Goal: Communication & Community: Answer question/provide support

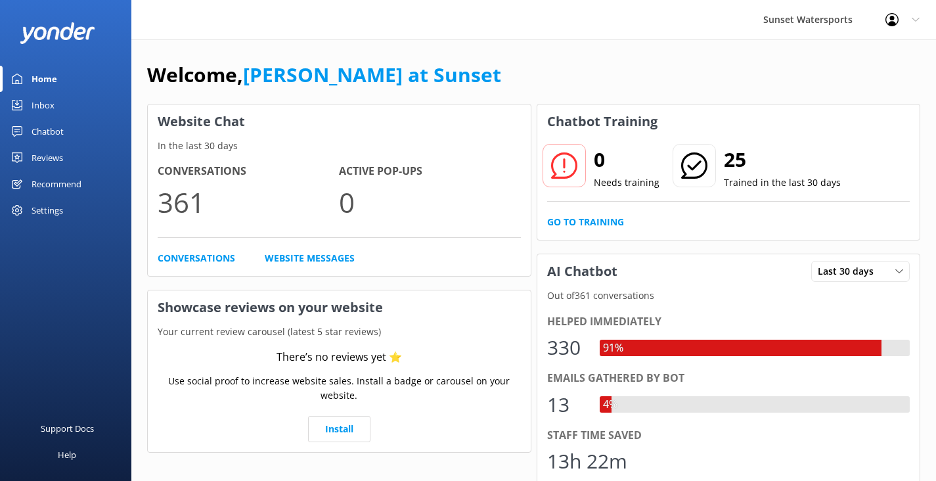
click at [63, 110] on link "Inbox" at bounding box center [65, 105] width 131 height 26
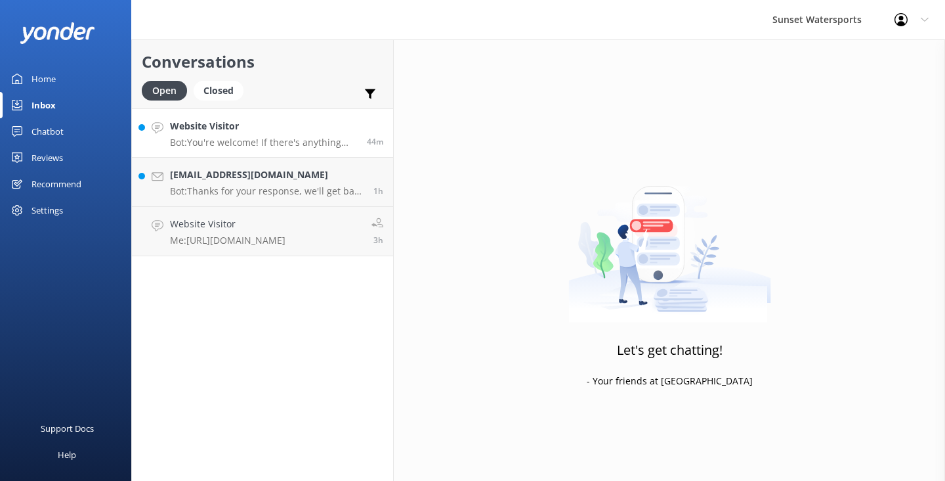
click at [278, 142] on p "Bot: You're welcome! If there's anything else I can help with, let me know!" at bounding box center [263, 143] width 187 height 12
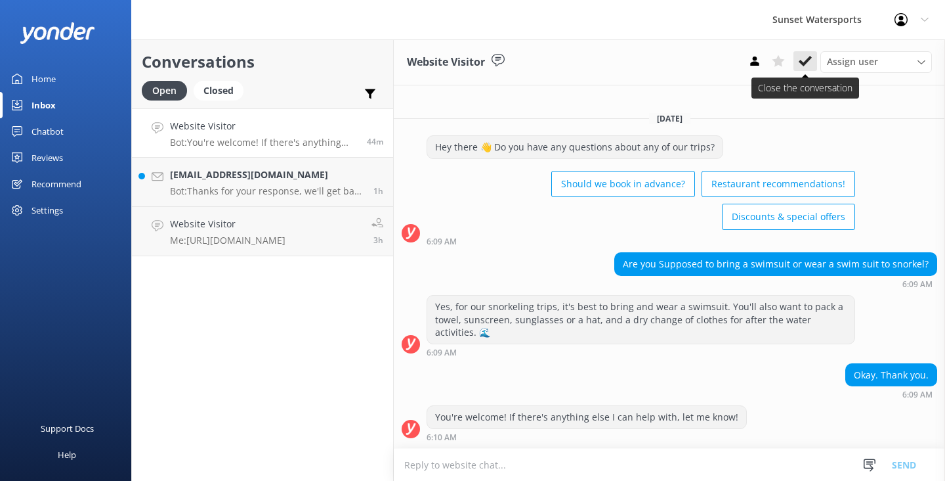
click at [806, 56] on icon at bounding box center [805, 60] width 13 height 13
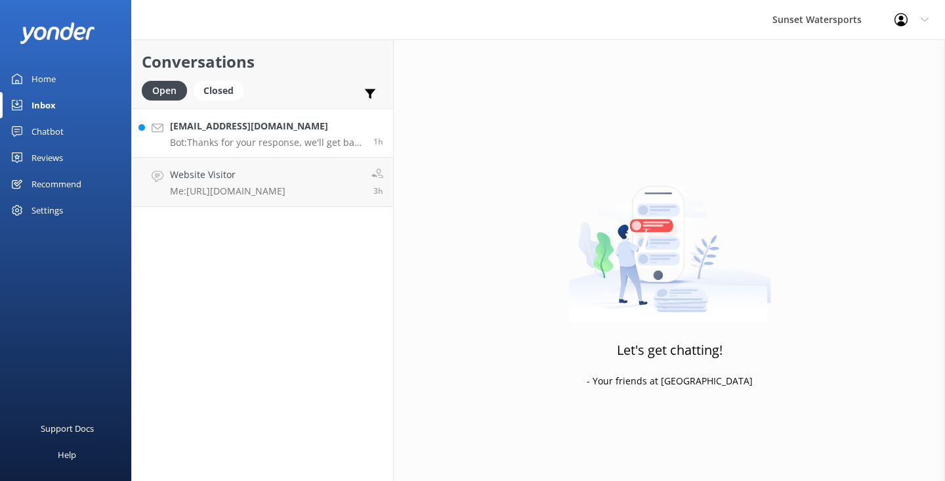
click at [290, 148] on p "Bot: Thanks for your response, we'll get back to you as soon as we can during o…" at bounding box center [267, 143] width 194 height 12
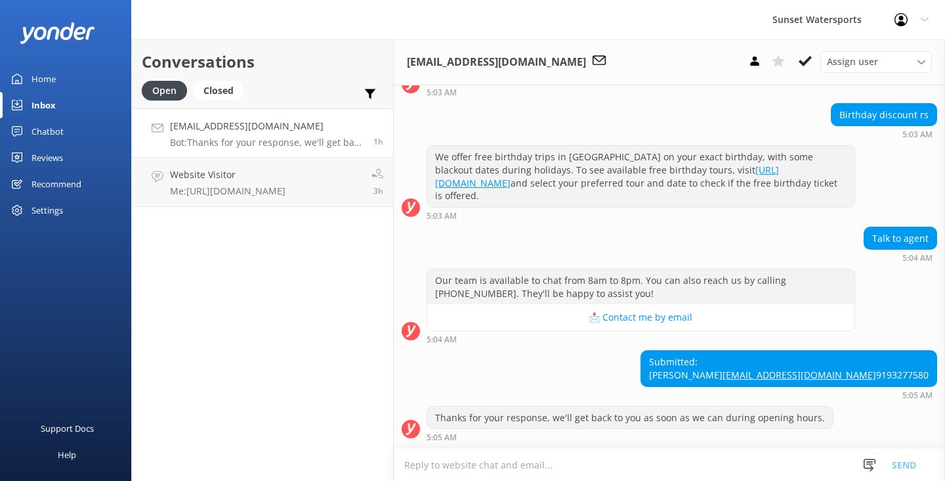
scroll to position [337, 0]
drag, startPoint x: 920, startPoint y: 364, endPoint x: 831, endPoint y: 366, distance: 90.0
click at [831, 366] on div "Submitted: [PERSON_NAME] [EMAIL_ADDRESS][DOMAIN_NAME] 9193277580" at bounding box center [788, 368] width 295 height 35
copy link "[EMAIL_ADDRESS][DOMAIN_NAME]"
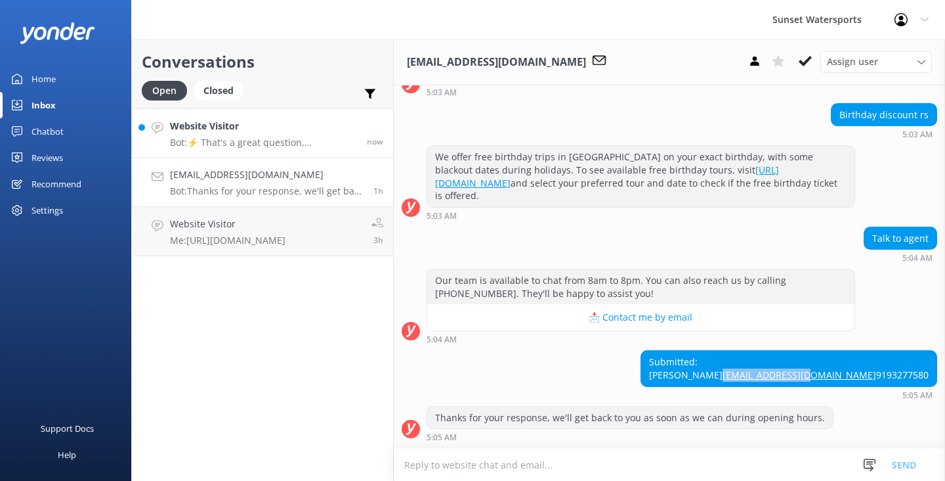
click at [258, 123] on h4 "Website Visitor" at bounding box center [263, 126] width 187 height 14
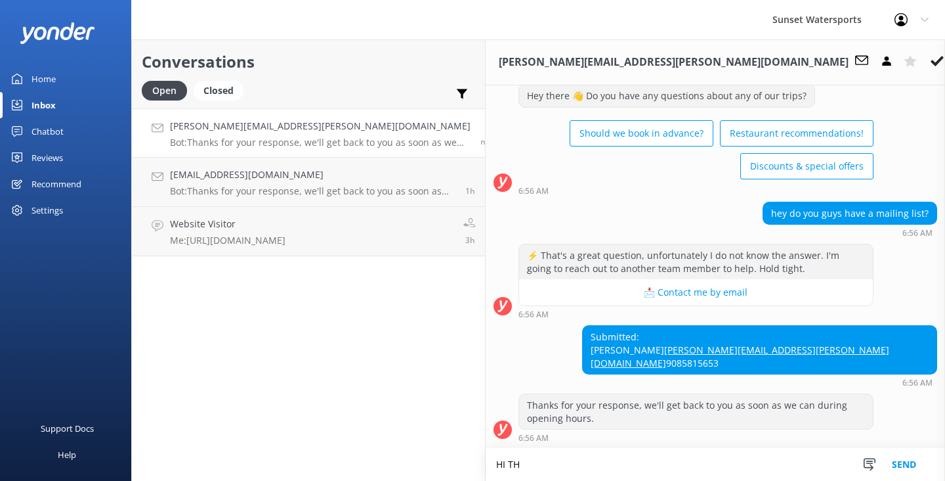
scroll to position [36, 0]
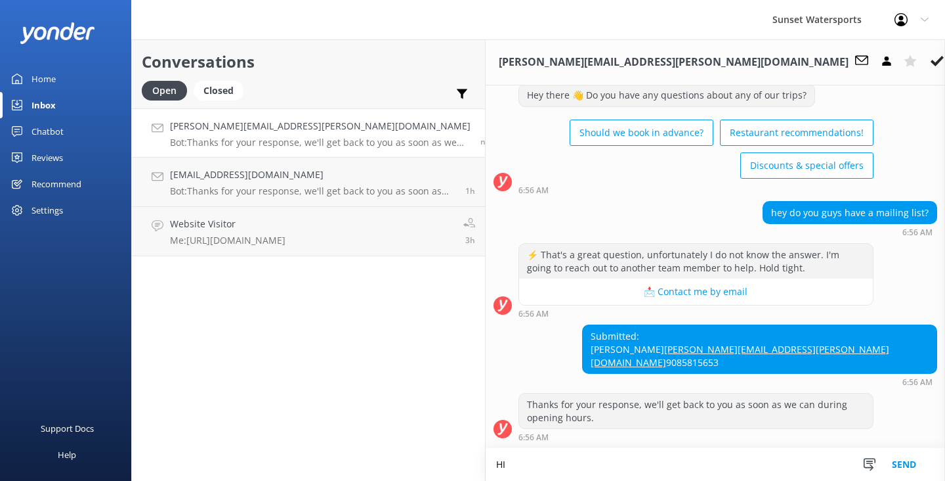
type textarea "H"
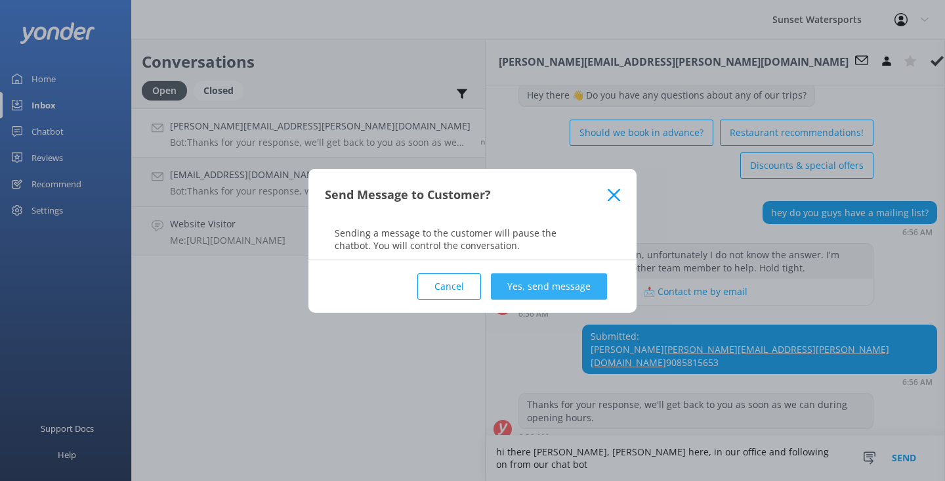
type textarea "hi there [PERSON_NAME], [PERSON_NAME] here, in our office and following on from…"
click at [558, 284] on button "Yes, send message" at bounding box center [549, 286] width 116 height 26
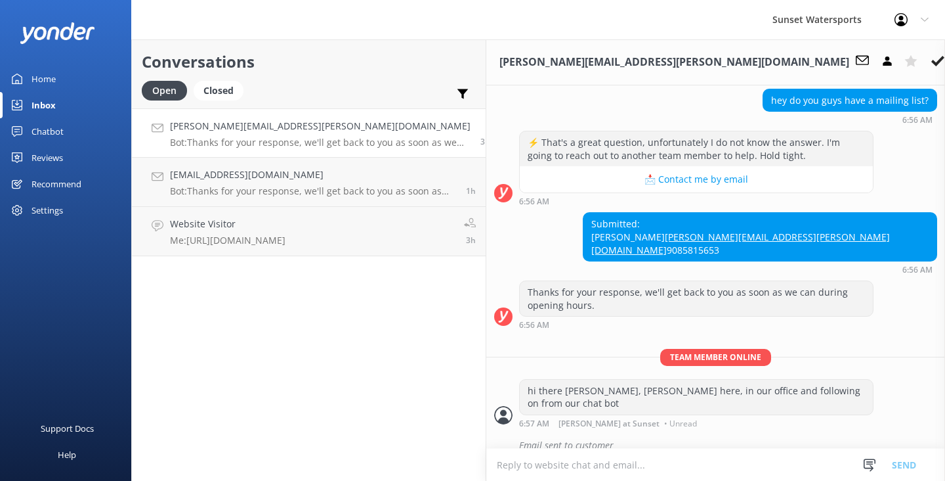
scroll to position [149, 0]
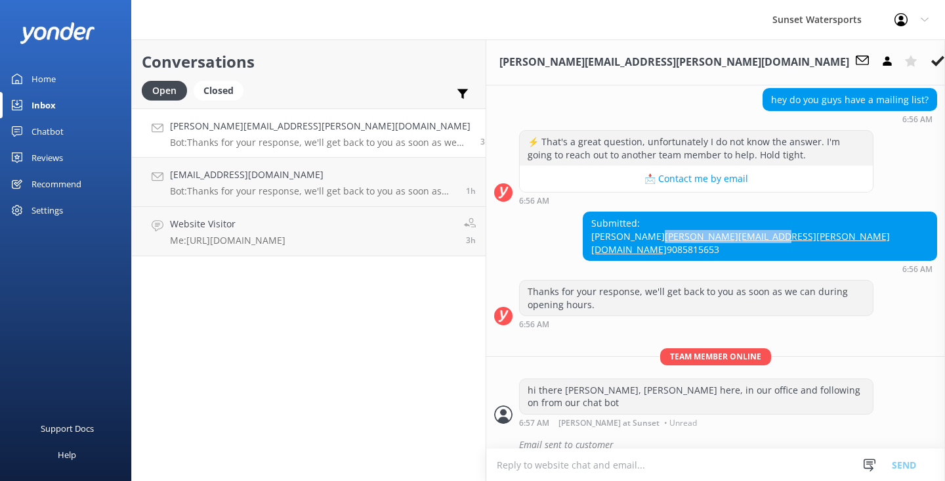
drag, startPoint x: 921, startPoint y: 249, endPoint x: 808, endPoint y: 253, distance: 113.7
click at [808, 253] on div "Submitted: [PERSON_NAME] [PERSON_NAME][EMAIL_ADDRESS][PERSON_NAME][DOMAIN_NAME]…" at bounding box center [760, 236] width 353 height 48
copy link "[PERSON_NAME][EMAIL_ADDRESS][PERSON_NAME][DOMAIN_NAME]"
click at [932, 57] on use at bounding box center [938, 61] width 13 height 11
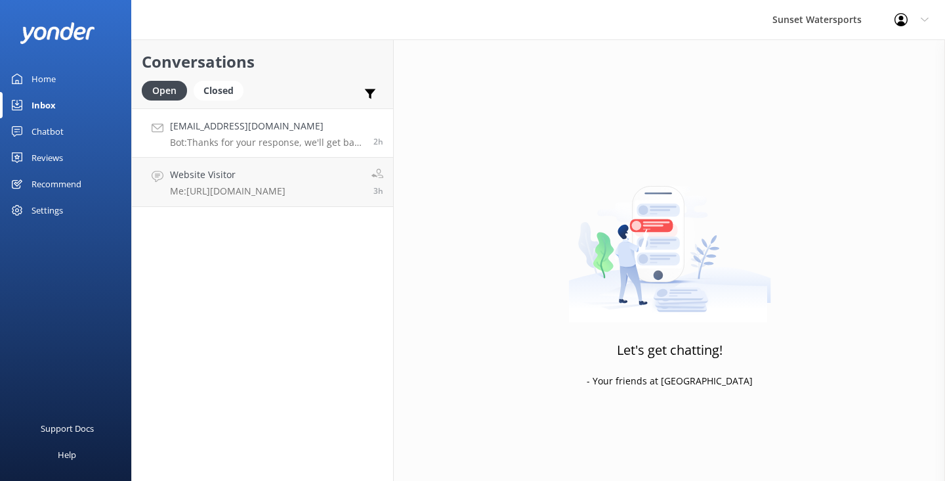
click at [320, 133] on h4 "[EMAIL_ADDRESS][DOMAIN_NAME]" at bounding box center [267, 126] width 194 height 14
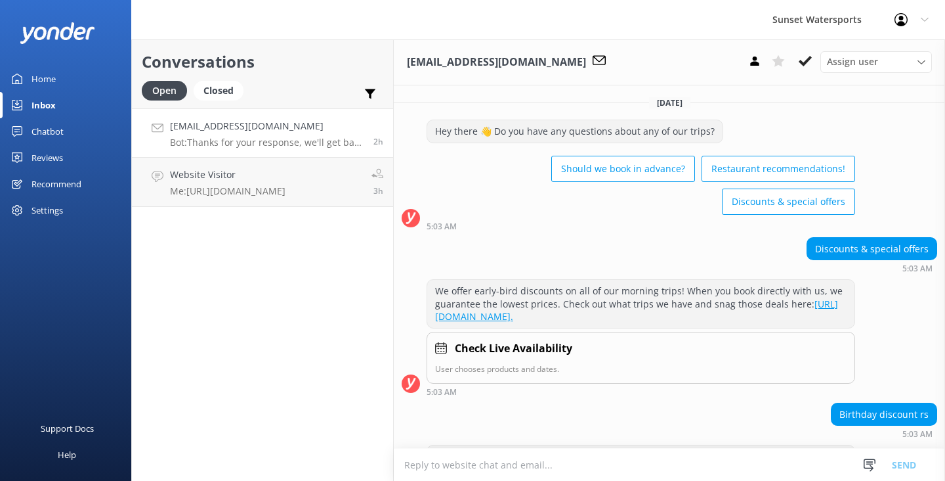
scroll to position [337, 0]
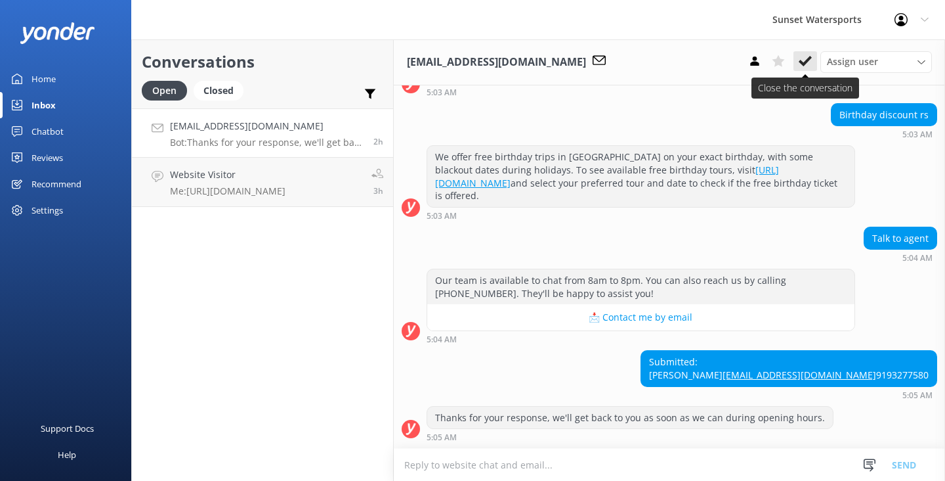
click at [808, 60] on use at bounding box center [805, 61] width 13 height 11
click at [805, 66] on icon at bounding box center [805, 60] width 13 height 13
click at [52, 107] on div "Inbox" at bounding box center [44, 105] width 24 height 26
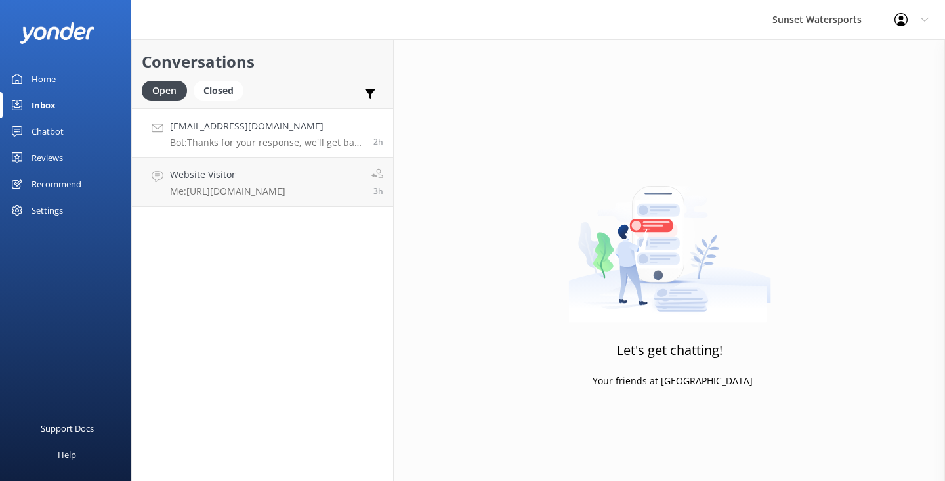
click at [259, 135] on div "[EMAIL_ADDRESS][DOMAIN_NAME] Bot: Thanks for your response, we'll get back to y…" at bounding box center [267, 133] width 194 height 28
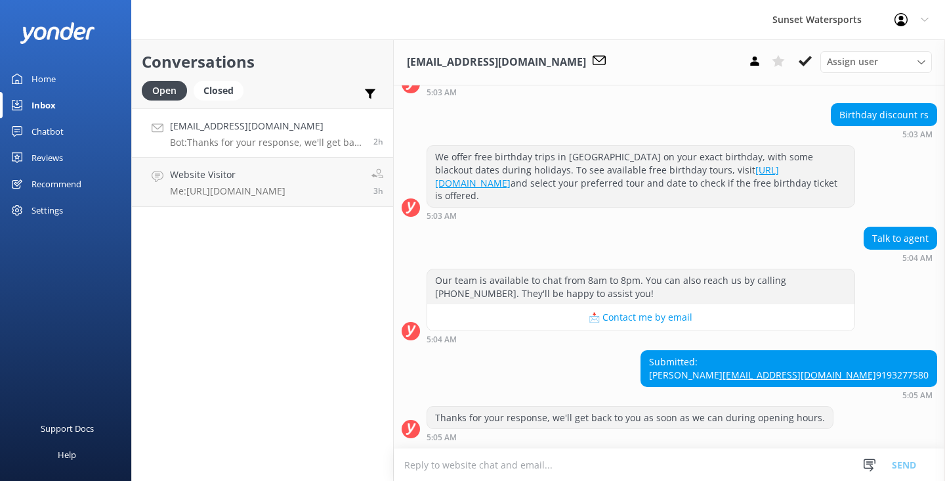
scroll to position [337, 0]
click at [805, 60] on icon at bounding box center [805, 60] width 13 height 13
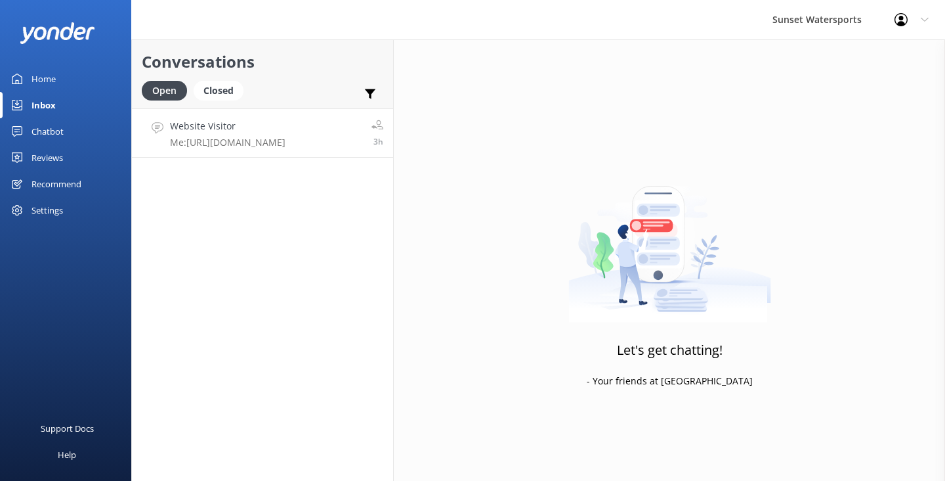
click at [280, 129] on h4 "Website Visitor" at bounding box center [228, 126] width 116 height 14
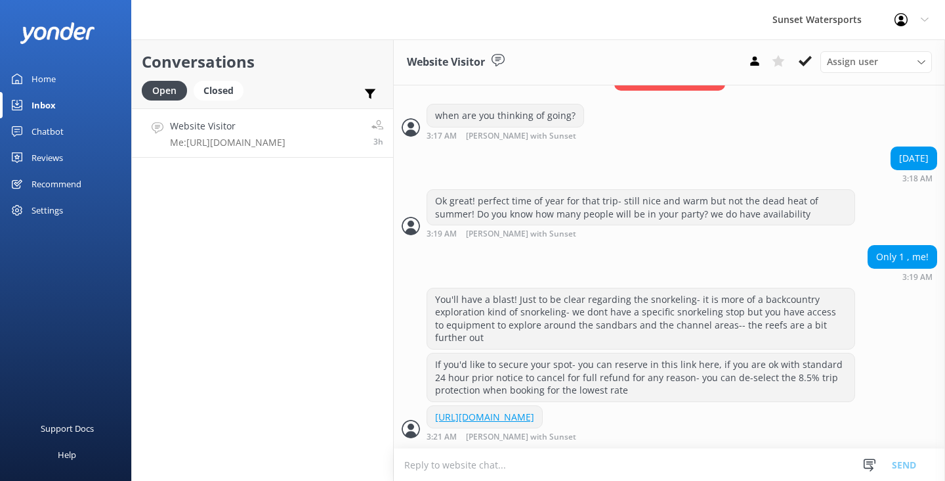
scroll to position [376, 0]
click at [807, 64] on icon at bounding box center [805, 60] width 13 height 13
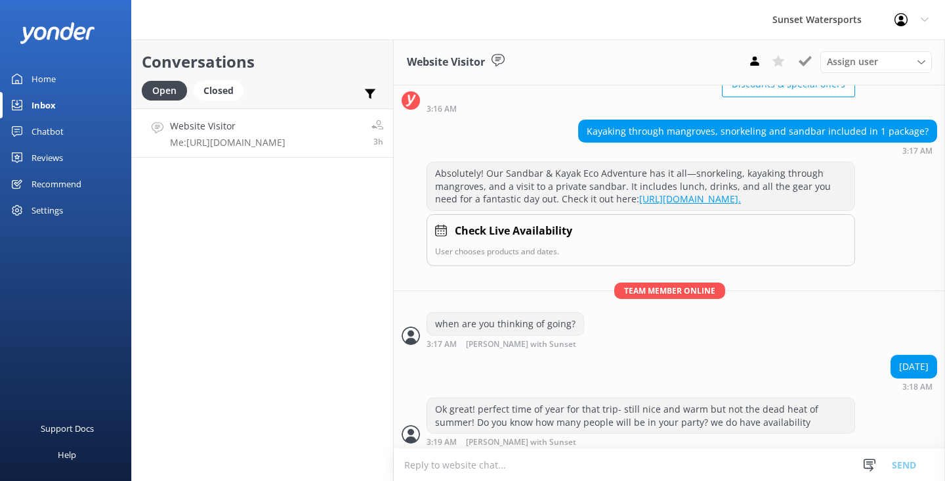
scroll to position [108, 0]
